Goal: Information Seeking & Learning: Learn about a topic

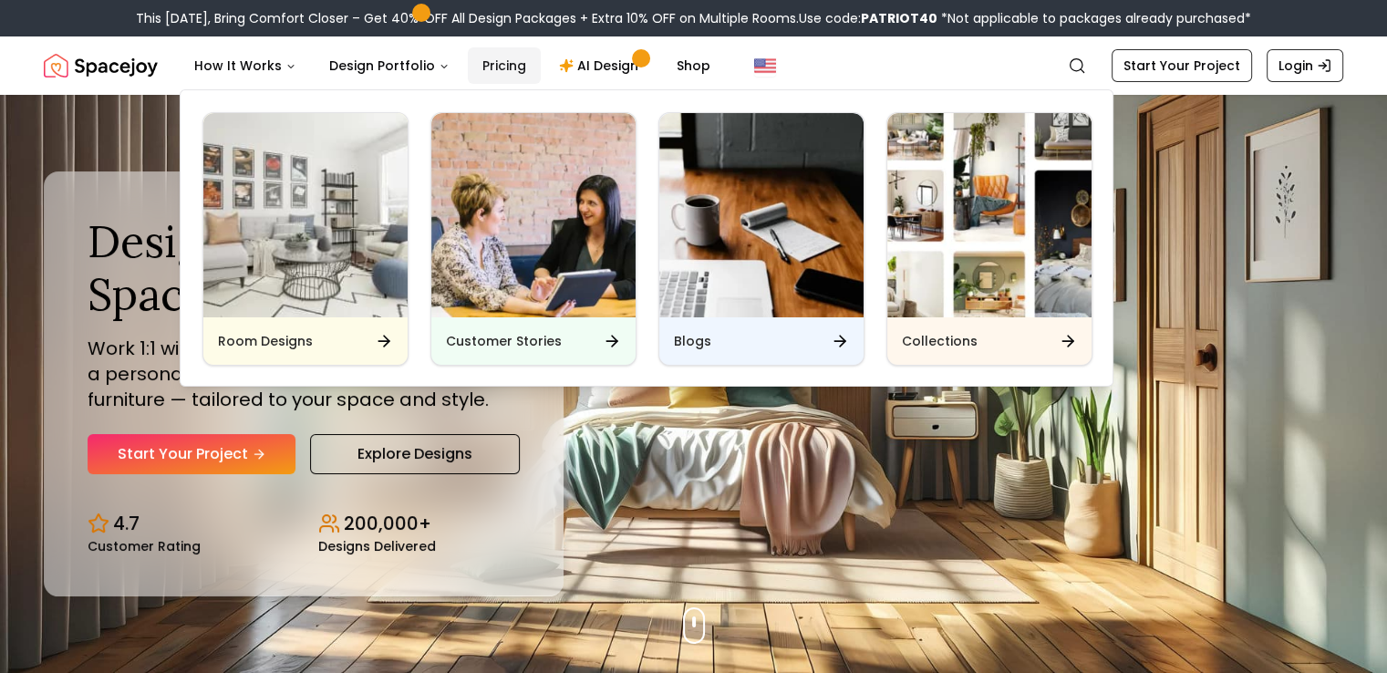
click at [485, 67] on link "Pricing" at bounding box center [504, 65] width 73 height 36
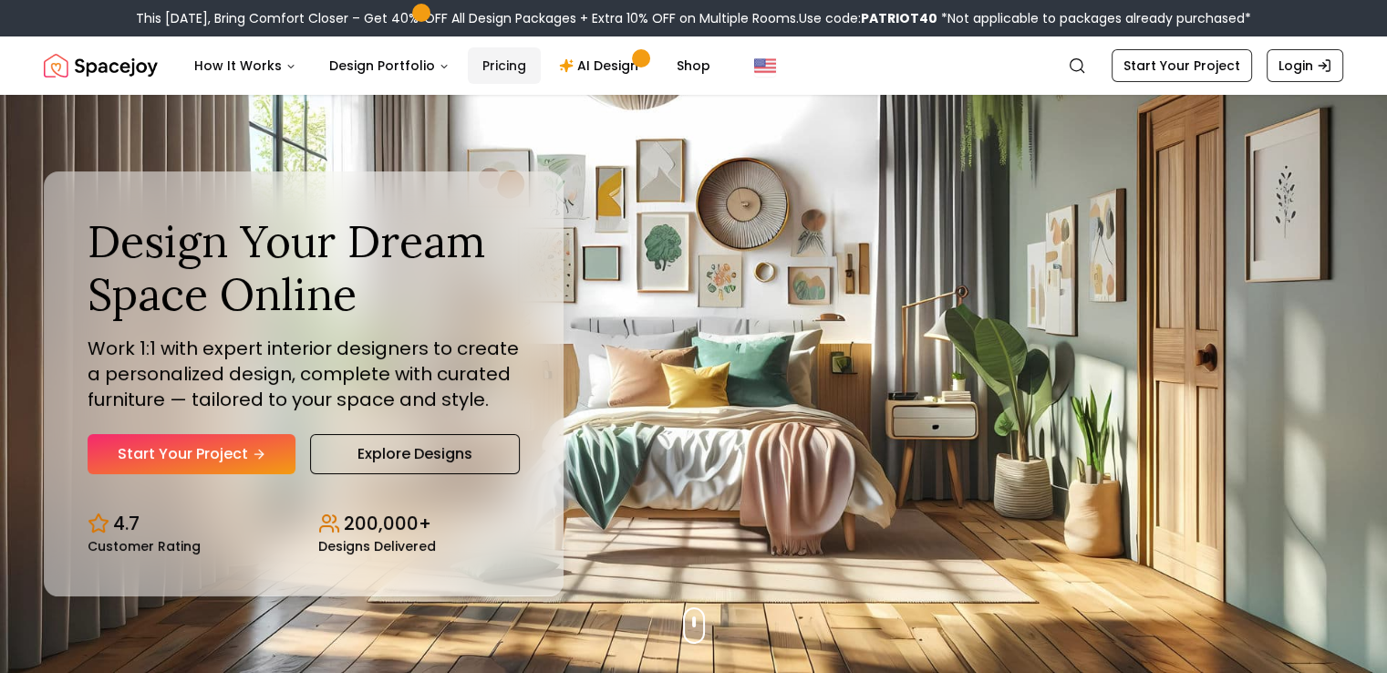
click at [511, 73] on link "Pricing" at bounding box center [504, 65] width 73 height 36
click at [497, 74] on link "Pricing" at bounding box center [504, 65] width 73 height 36
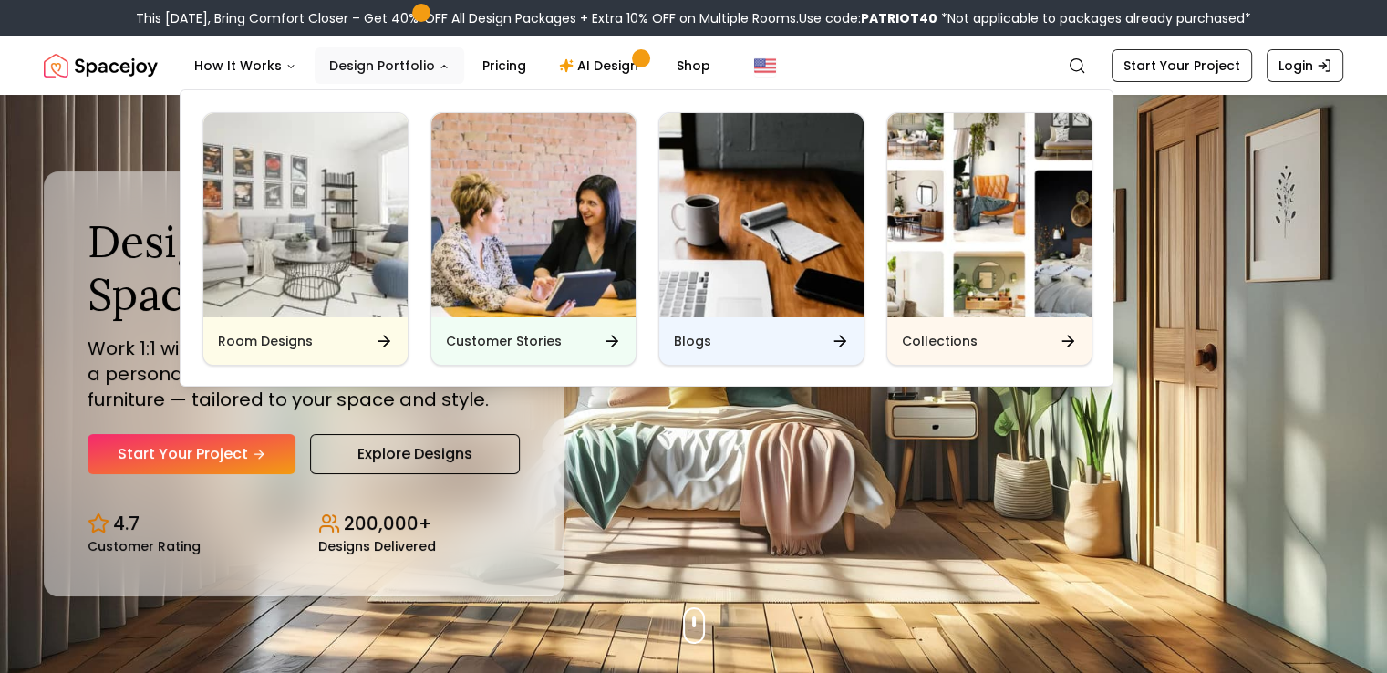
click at [391, 79] on button "Design Portfolio" at bounding box center [390, 65] width 150 height 36
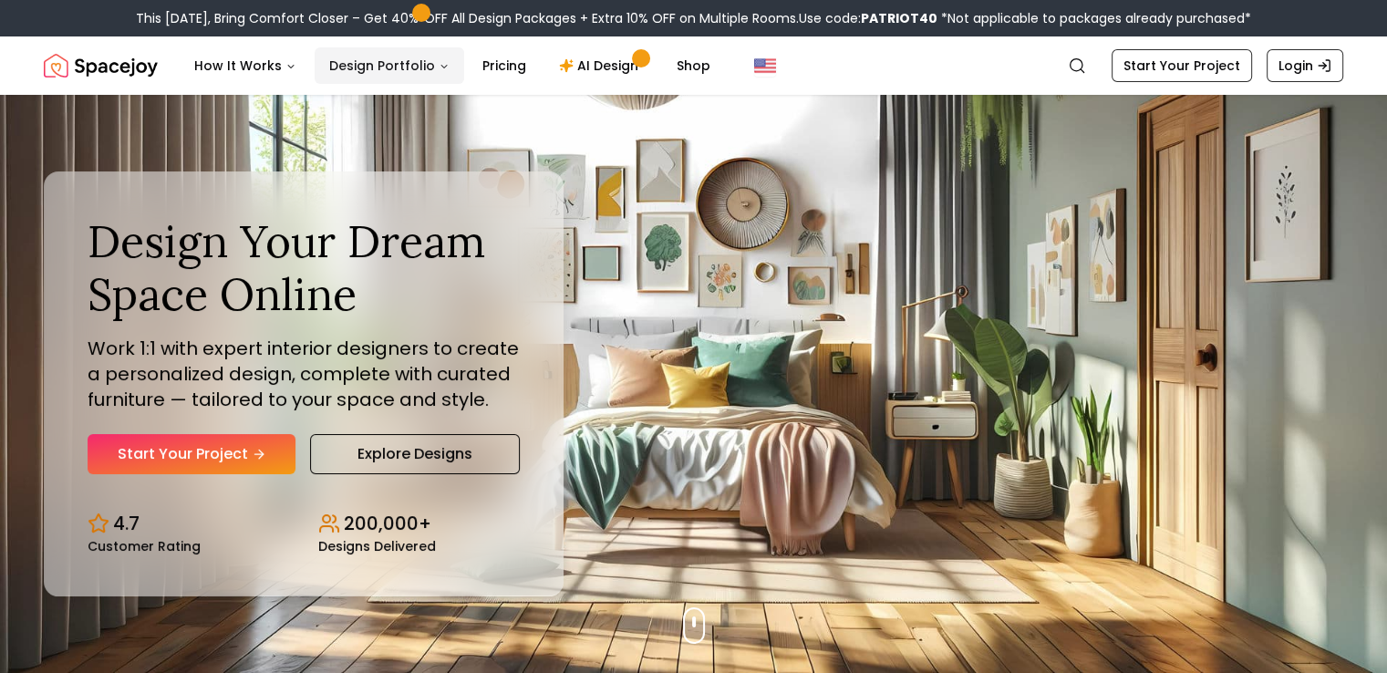
click at [413, 66] on button "Design Portfolio" at bounding box center [390, 65] width 150 height 36
click at [481, 62] on link "Pricing" at bounding box center [504, 65] width 73 height 36
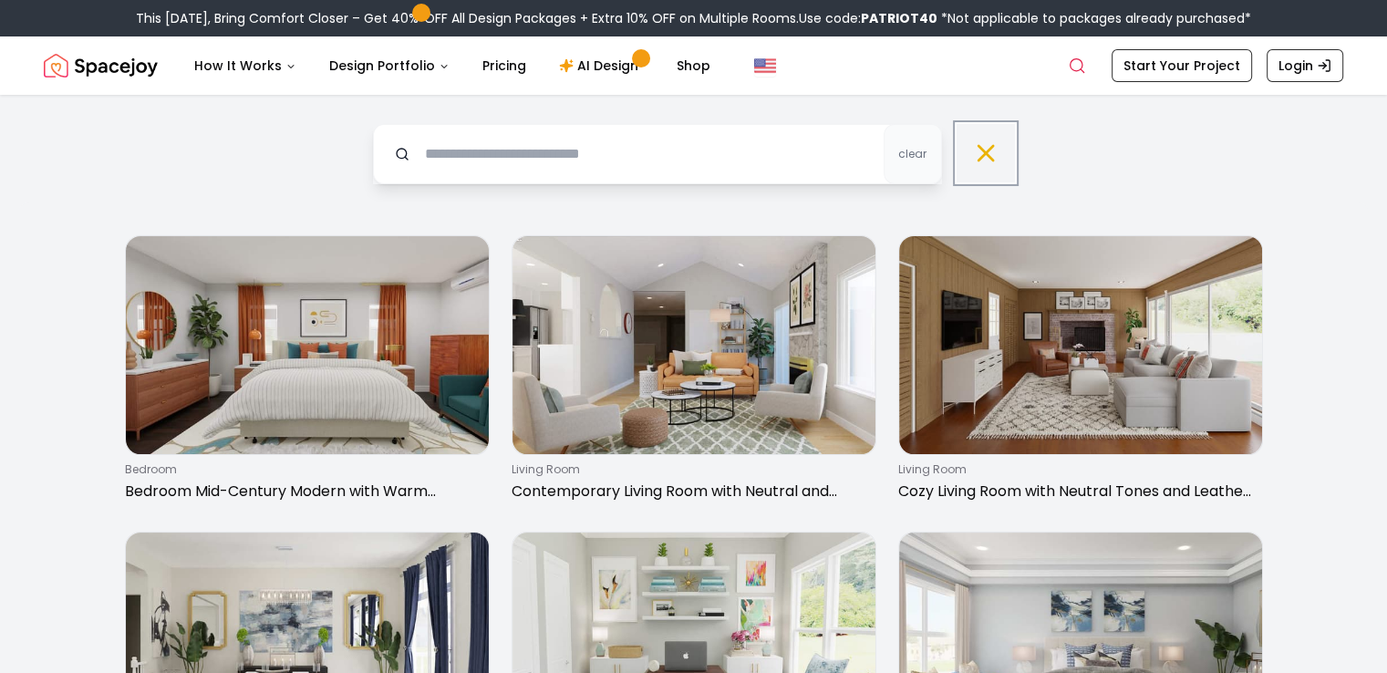
click at [980, 155] on icon at bounding box center [985, 153] width 29 height 29
click at [494, 66] on link "Pricing" at bounding box center [504, 65] width 73 height 36
